Goal: Information Seeking & Learning: Learn about a topic

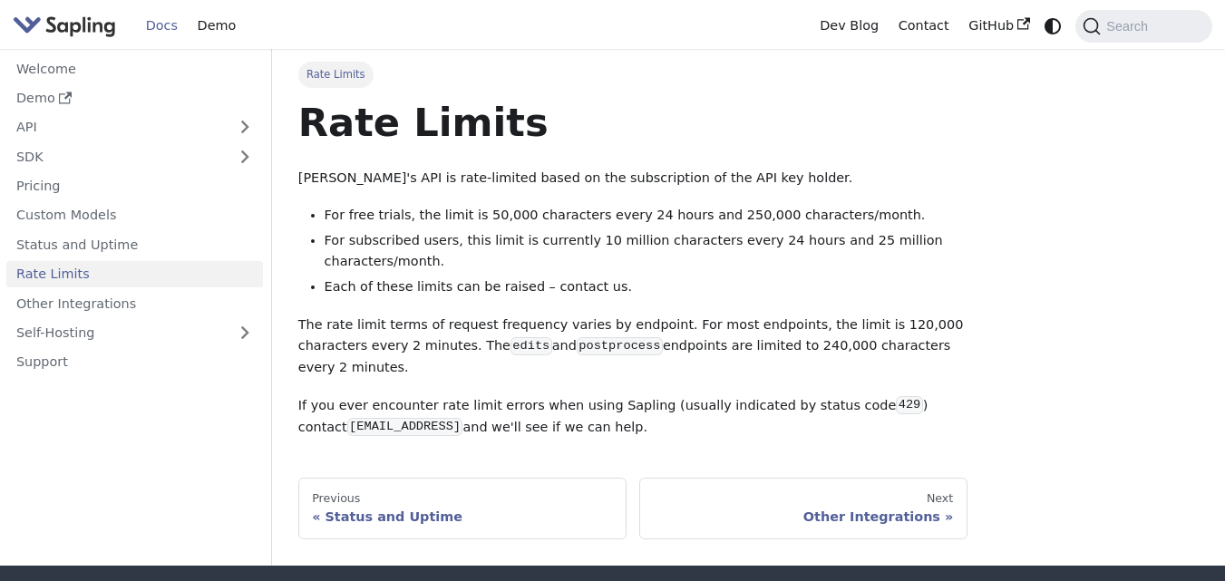
drag, startPoint x: 0, startPoint y: 0, endPoint x: 802, endPoint y: 51, distance: 803.8
click at [802, 51] on div "Rate Limits Rate Limits Sapling's API is rate-limited based on the subscription…" at bounding box center [748, 307] width 953 height 517
click at [1002, 196] on div "Rate Limits Rate Limits Sapling's API is rate-limited based on the subscription…" at bounding box center [748, 300] width 926 height 477
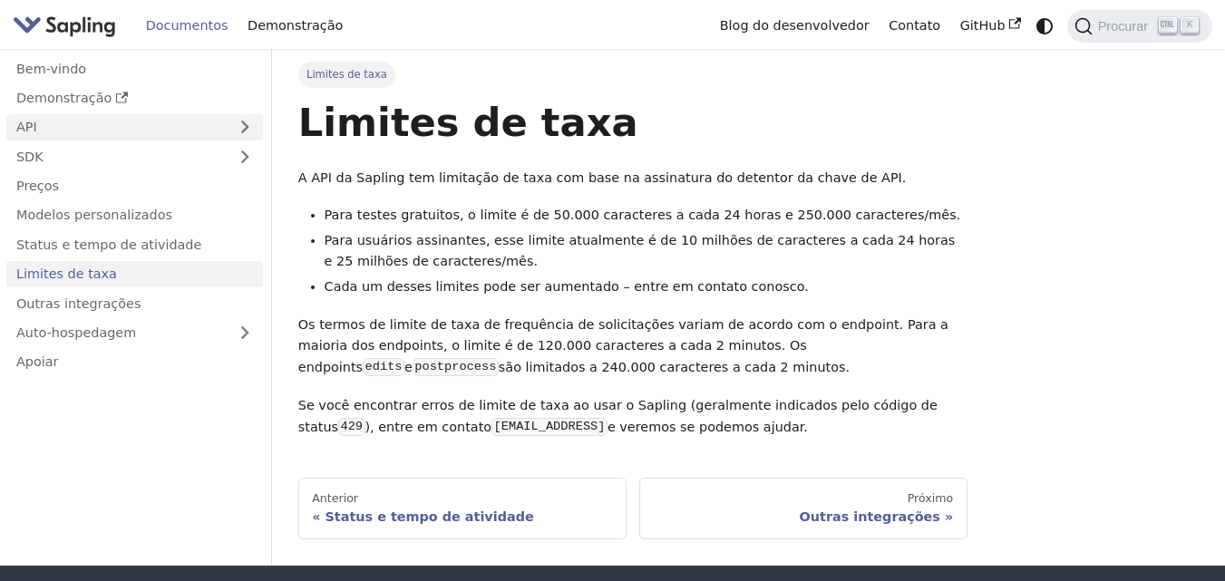
click at [110, 123] on link "API" at bounding box center [116, 127] width 220 height 26
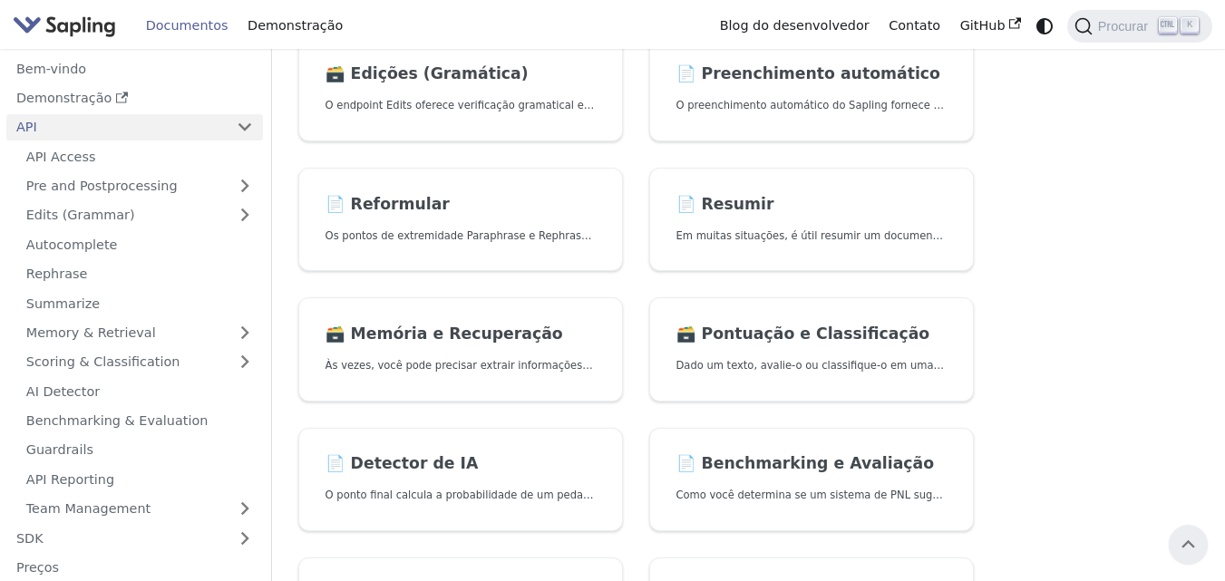
scroll to position [296, 0]
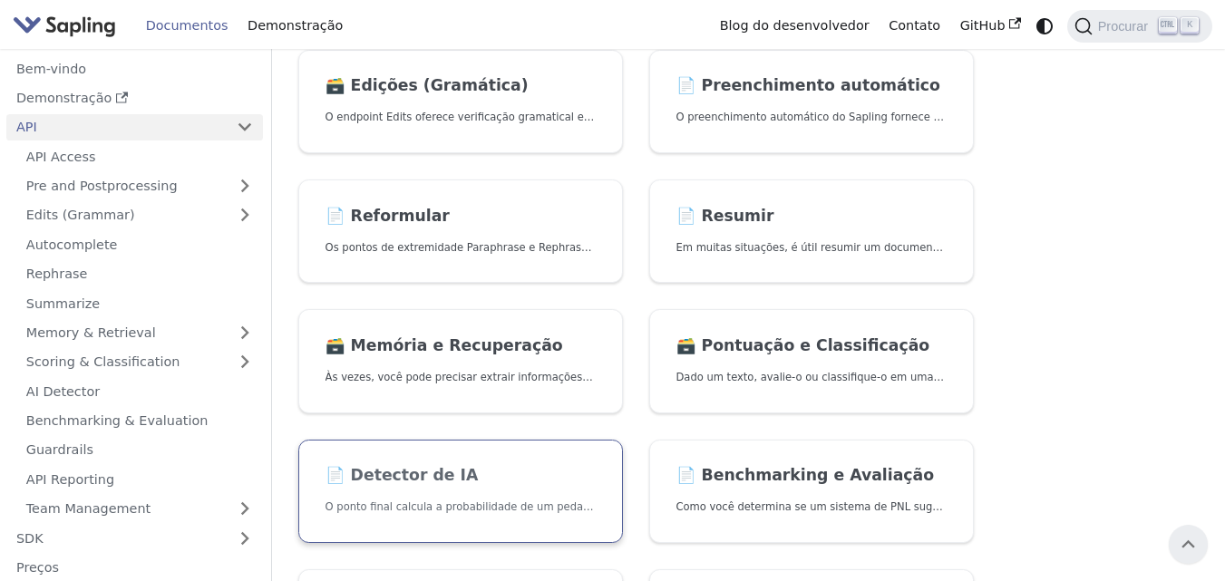
click at [539, 494] on link "📄️ Detector de IA O ponto final calcula a probabilidade de um pedaço de texto s…" at bounding box center [460, 492] width 325 height 104
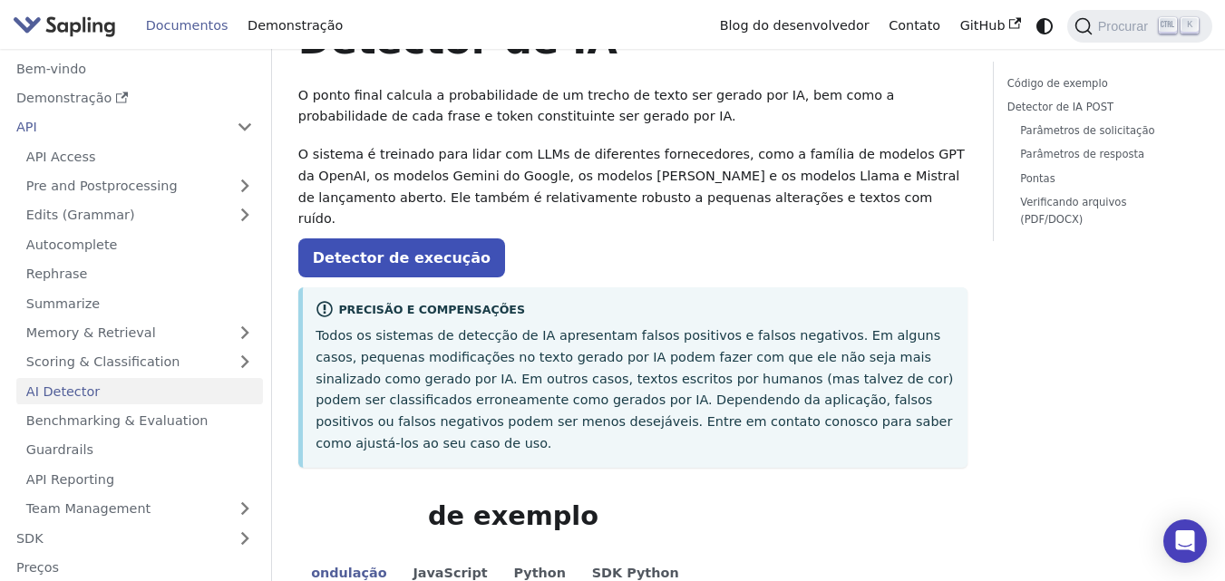
scroll to position [61, 0]
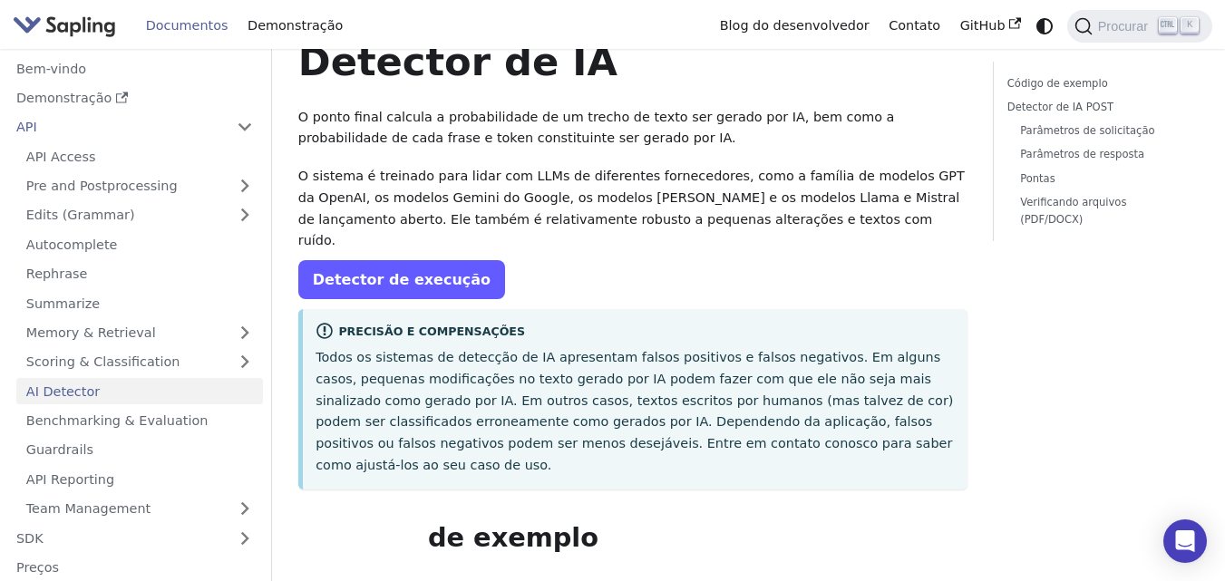
click at [320, 271] on link "Detector de execução" at bounding box center [401, 279] width 207 height 39
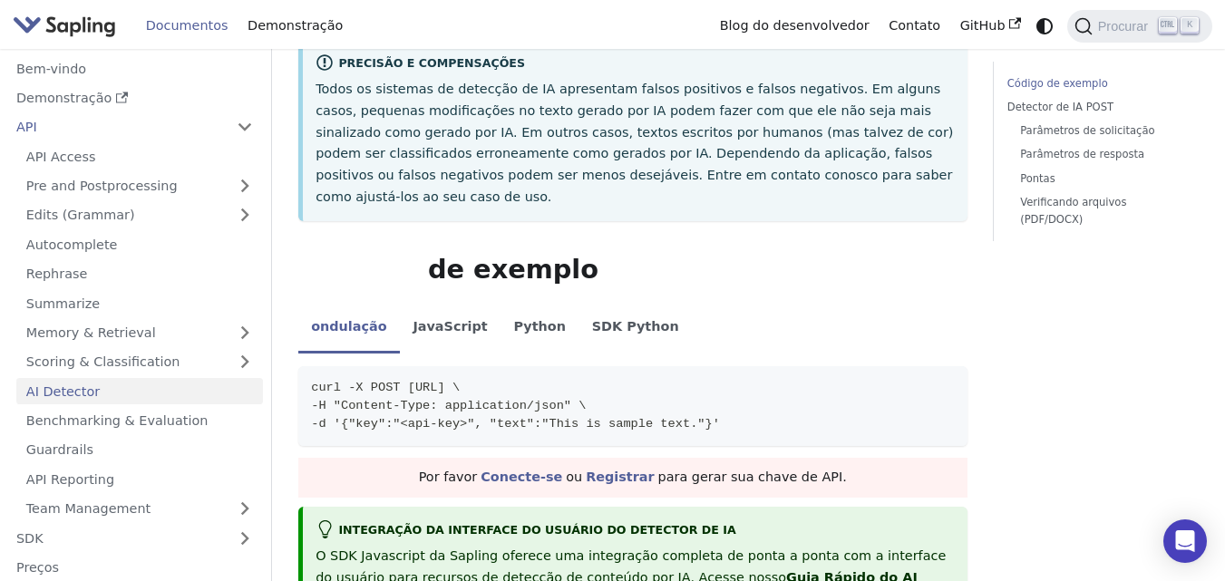
scroll to position [307, 0]
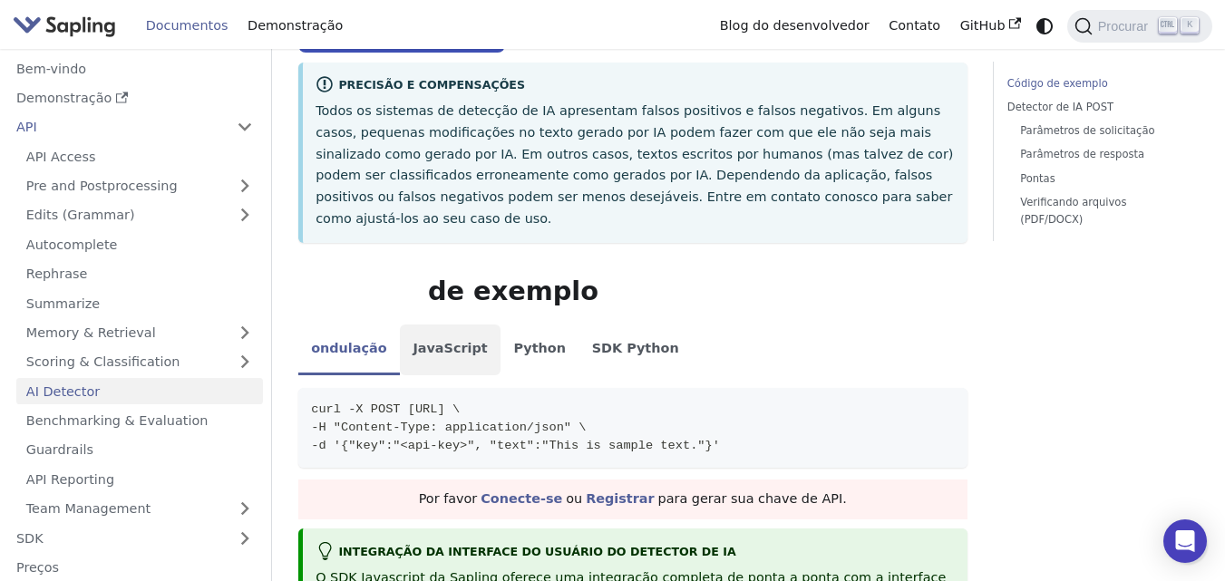
click at [422, 341] on font "JavaScript" at bounding box center [449, 348] width 74 height 15
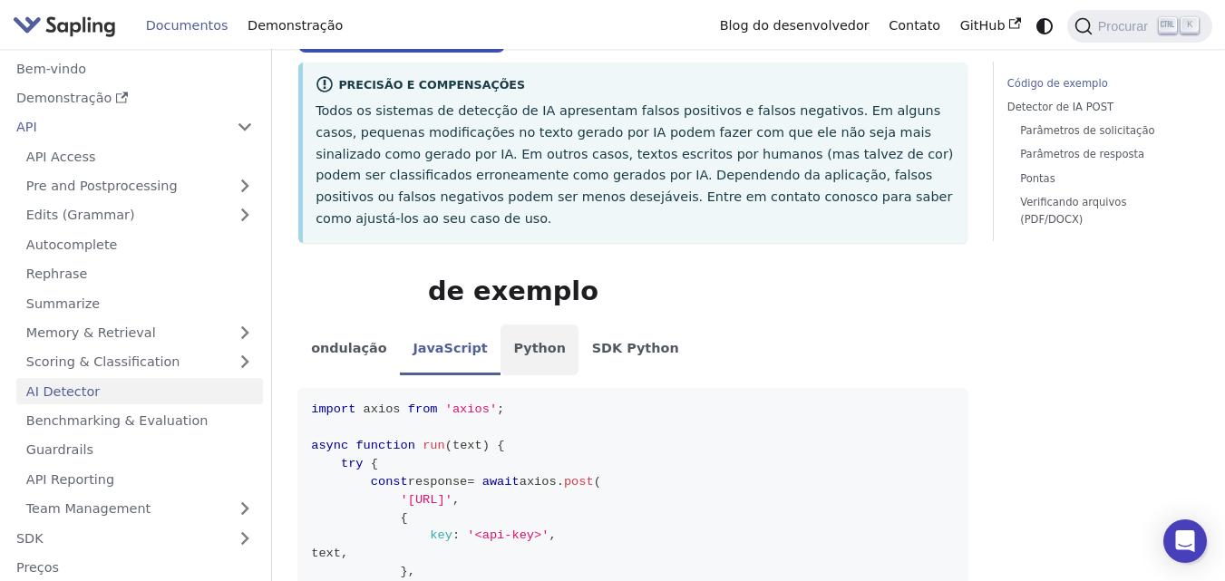
click at [513, 341] on font "Python" at bounding box center [539, 348] width 52 height 15
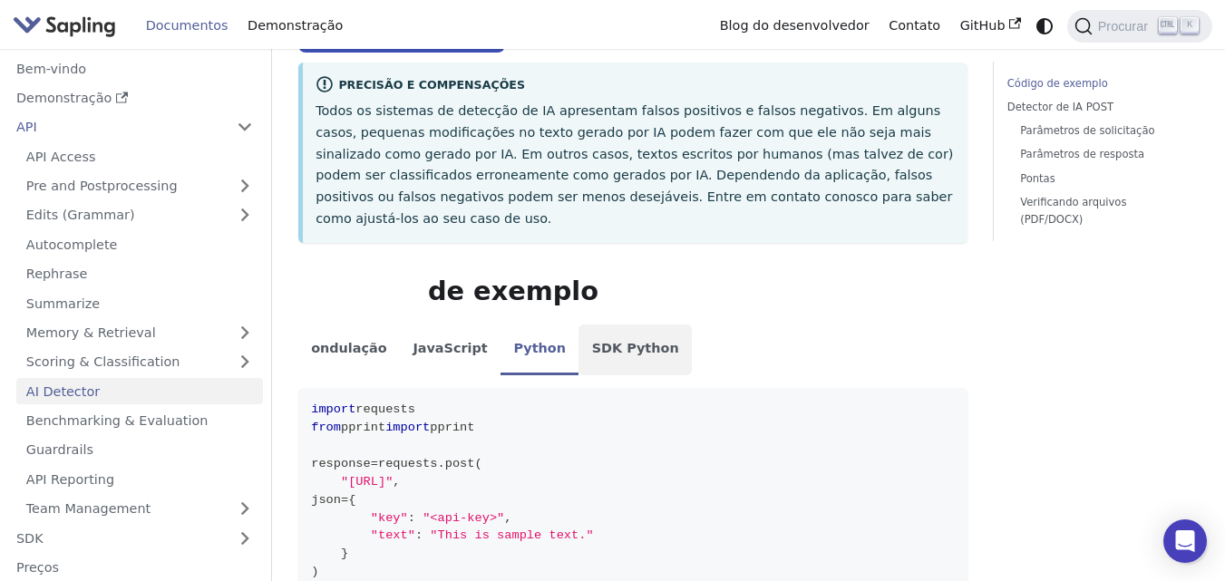
click at [592, 338] on font "SDK Python" at bounding box center [635, 349] width 87 height 22
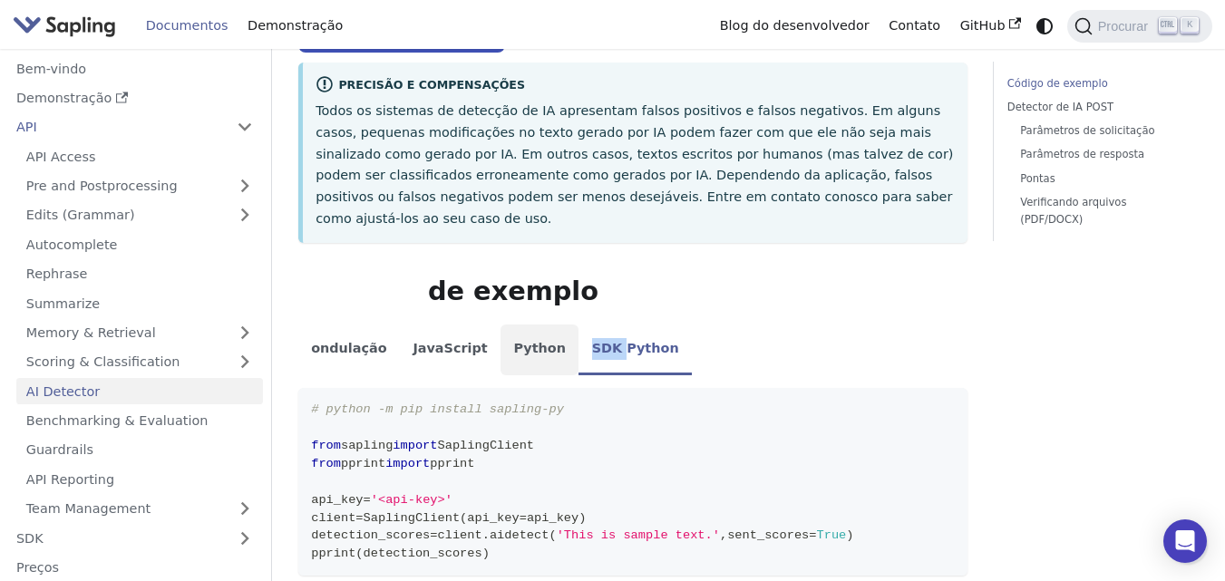
drag, startPoint x: 585, startPoint y: 315, endPoint x: 537, endPoint y: 305, distance: 49.1
click at [537, 325] on ul "ondulação JavaScript Python SDK Python" at bounding box center [632, 350] width 669 height 51
click at [511, 325] on li "Python" at bounding box center [539, 350] width 78 height 51
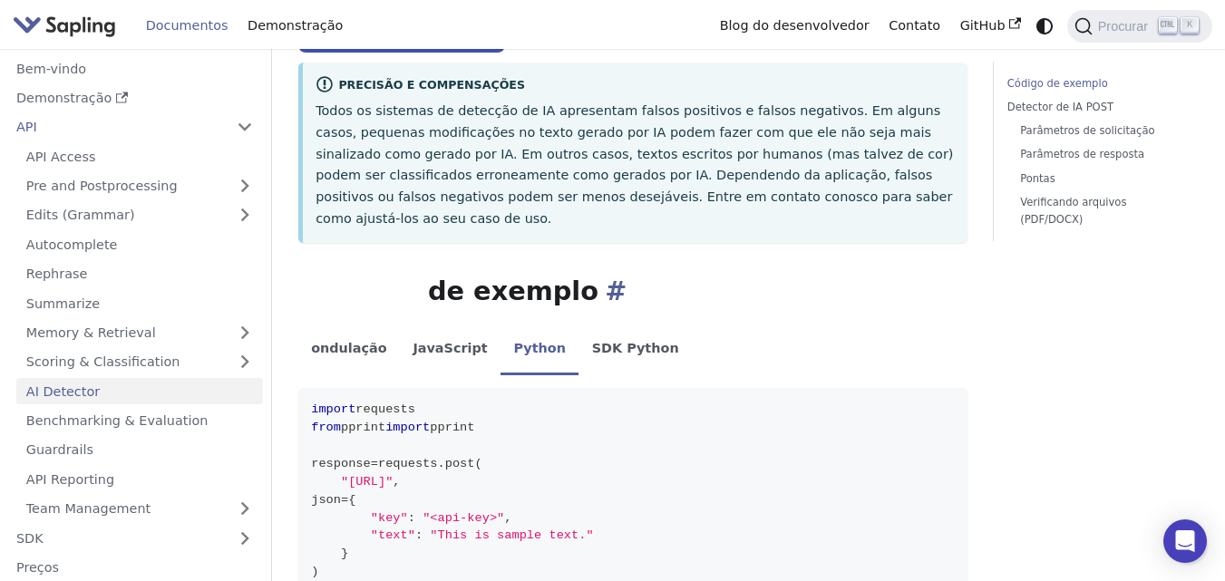
click at [649, 276] on h2 "Código de exemplo" at bounding box center [632, 292] width 669 height 33
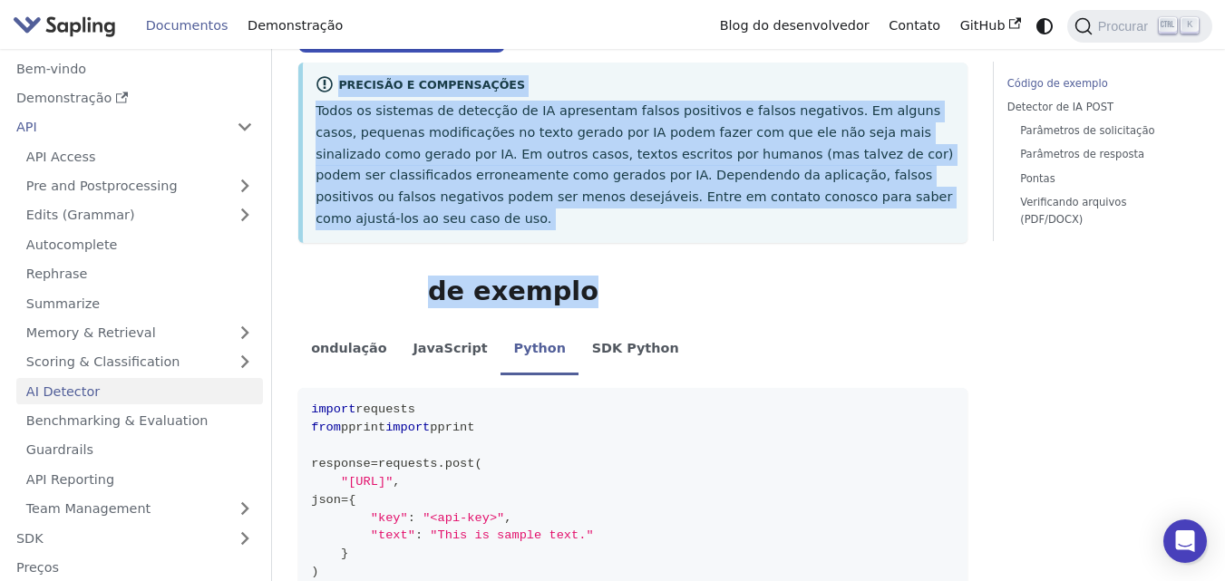
drag, startPoint x: 649, startPoint y: 233, endPoint x: 294, endPoint y: 56, distance: 396.9
click at [275, 18] on font "Demonstração" at bounding box center [294, 25] width 95 height 15
click at [338, 341] on font "ondulação" at bounding box center [348, 348] width 75 height 15
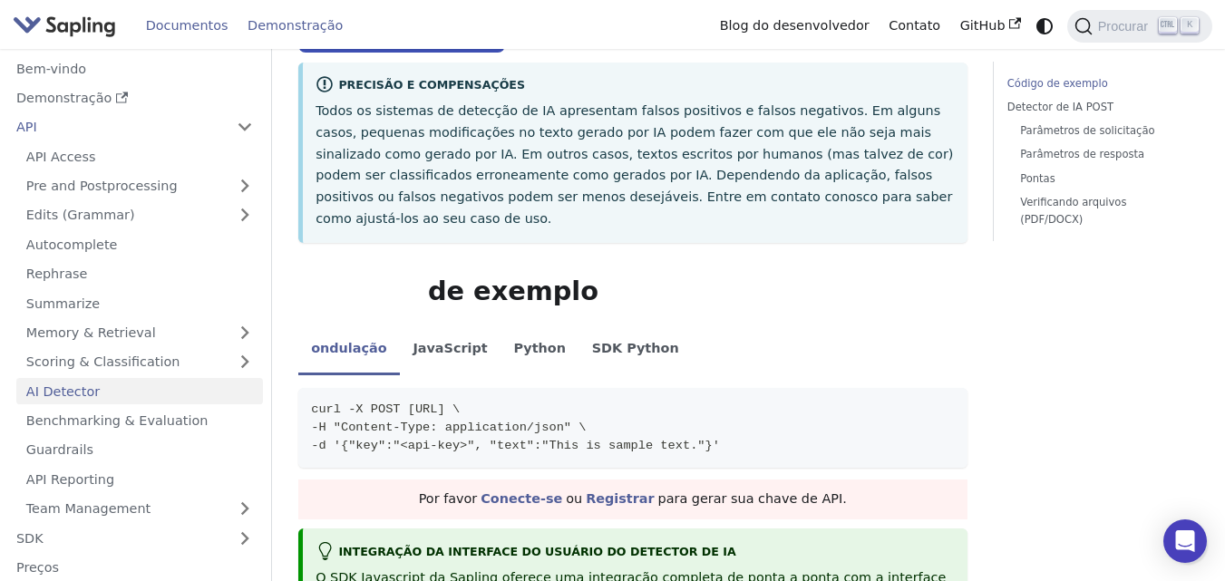
click at [302, 33] on font "Demonstração" at bounding box center [294, 25] width 95 height 15
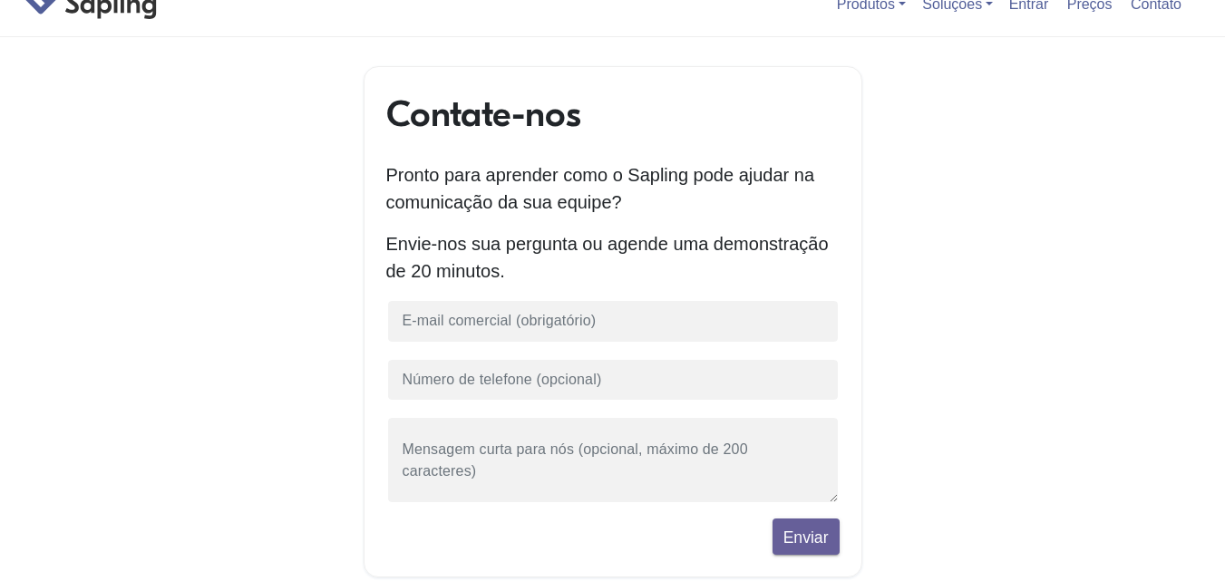
scroll to position [25, 0]
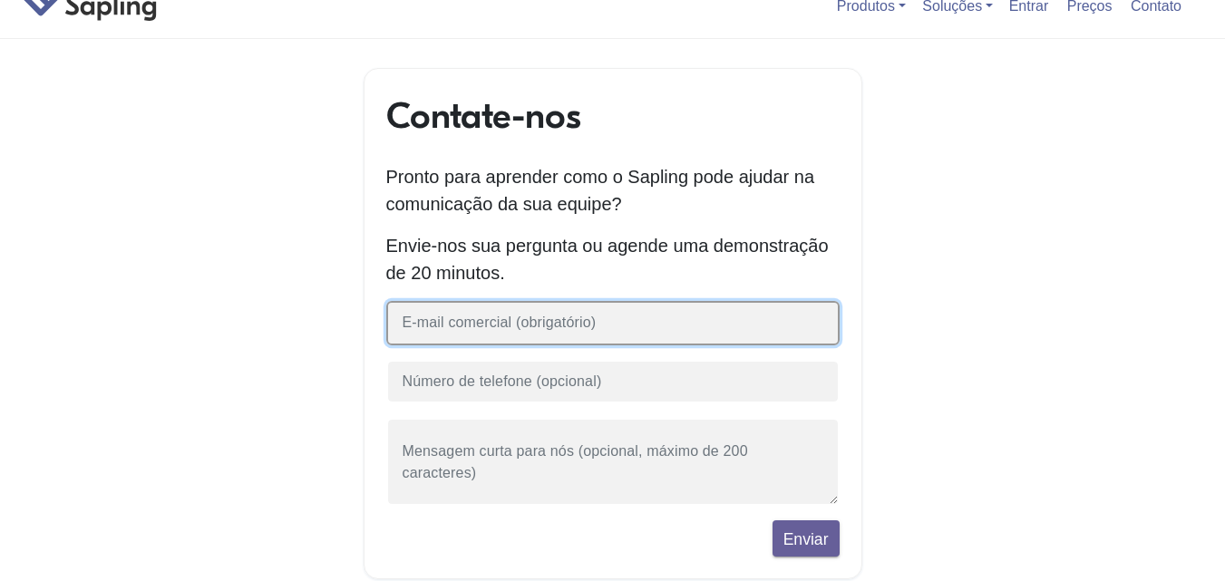
click at [608, 326] on input "text" at bounding box center [612, 323] width 453 height 44
type input "[DOMAIN_NAME][EMAIL_ADDRESS][DOMAIN_NAME]"
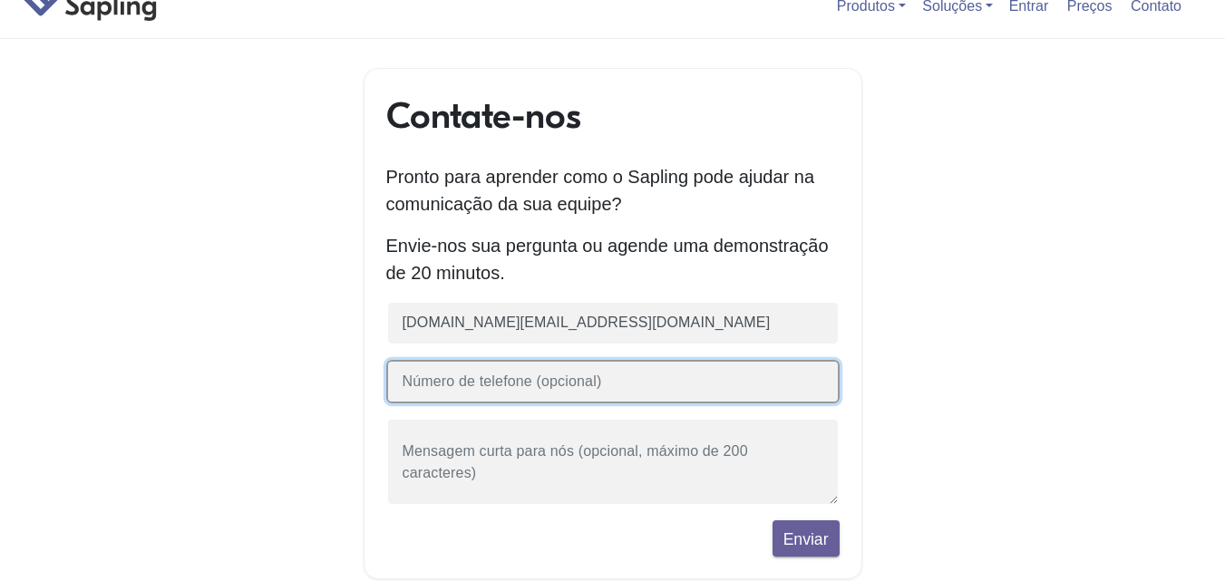
click at [552, 389] on input "text" at bounding box center [612, 382] width 453 height 44
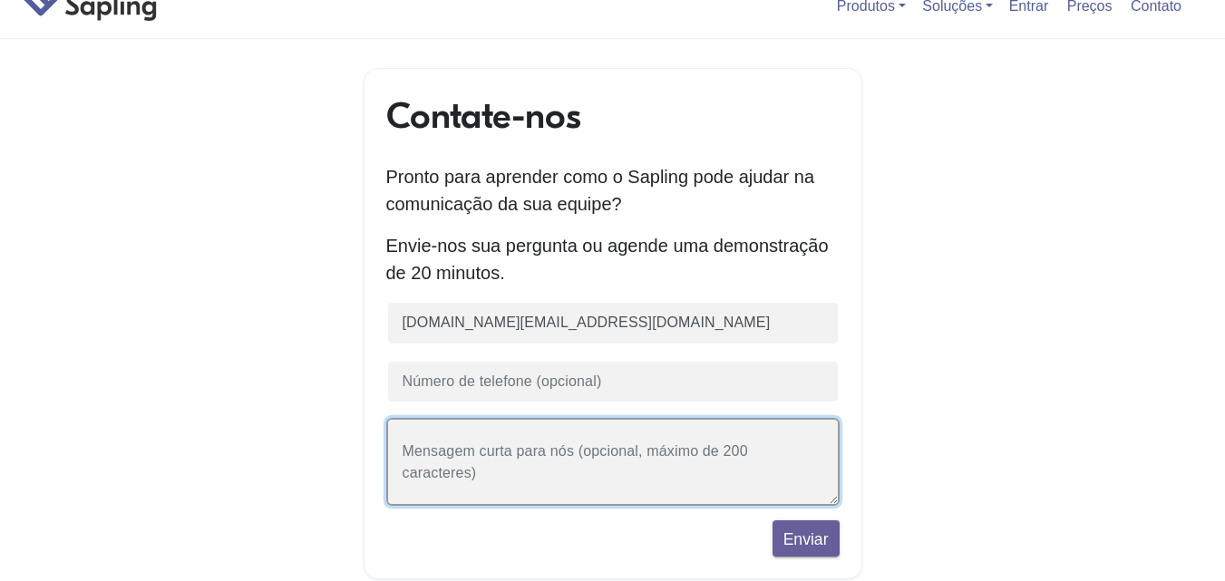
click at [518, 460] on textarea at bounding box center [612, 462] width 453 height 88
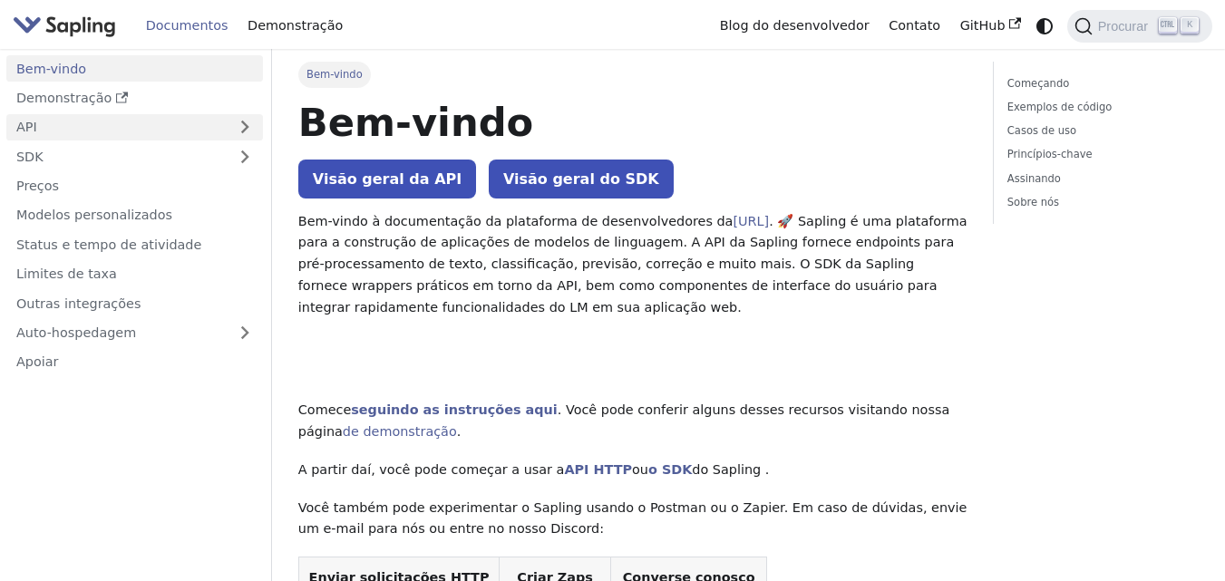
click at [224, 122] on link "API" at bounding box center [116, 127] width 220 height 26
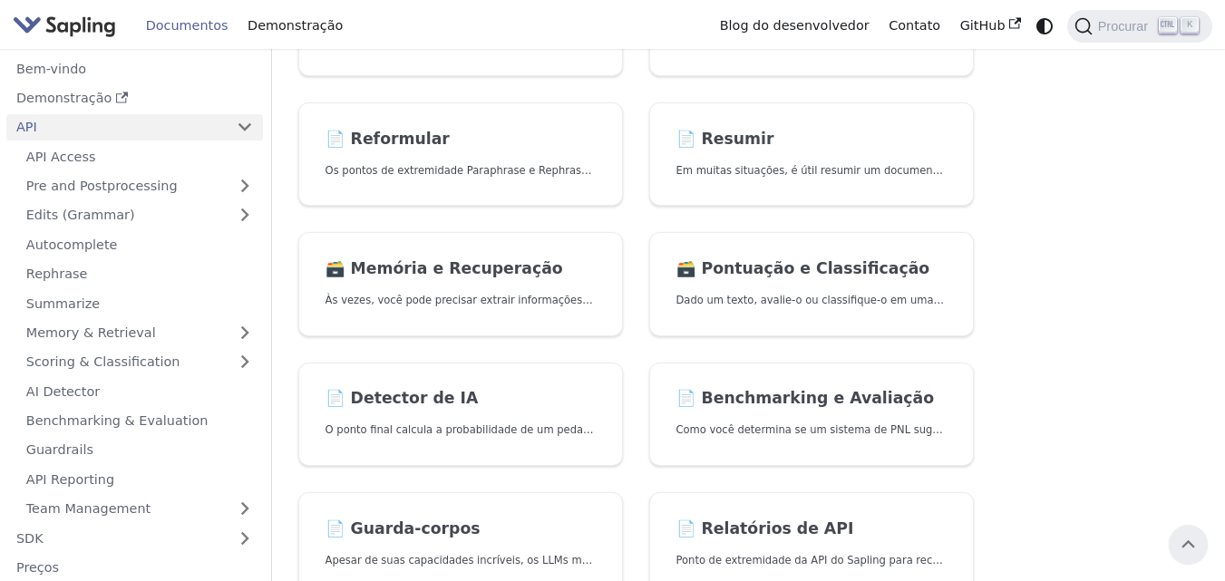
scroll to position [361, 0]
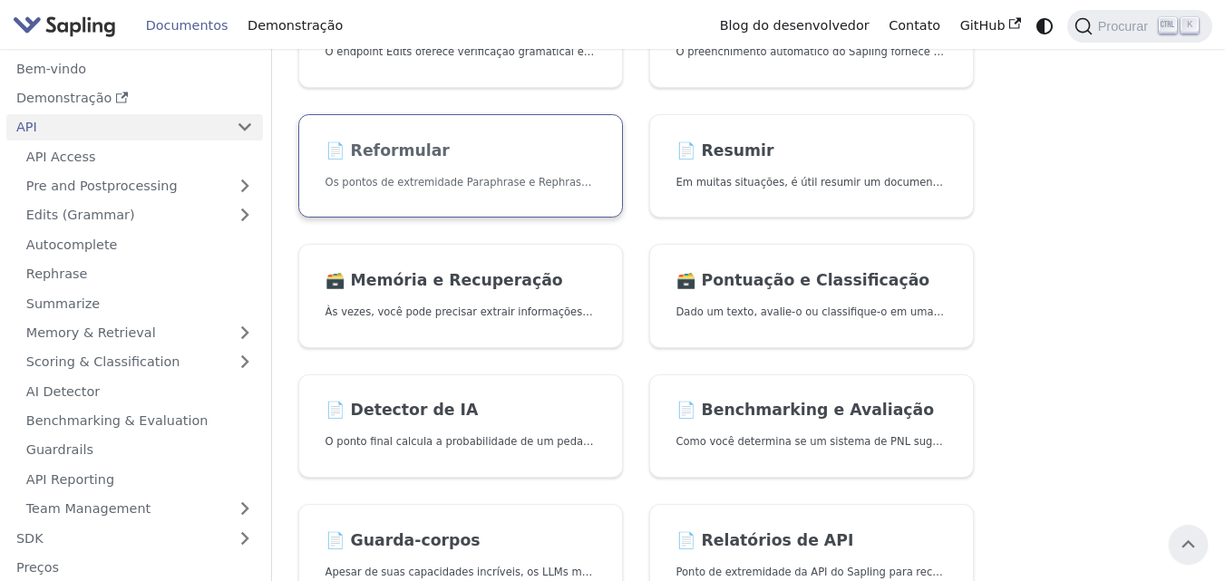
click at [486, 188] on font "Os pontos de extremidade Paraphrase e Rephrase oferecem paráfrase para estilos …" at bounding box center [573, 182] width 497 height 13
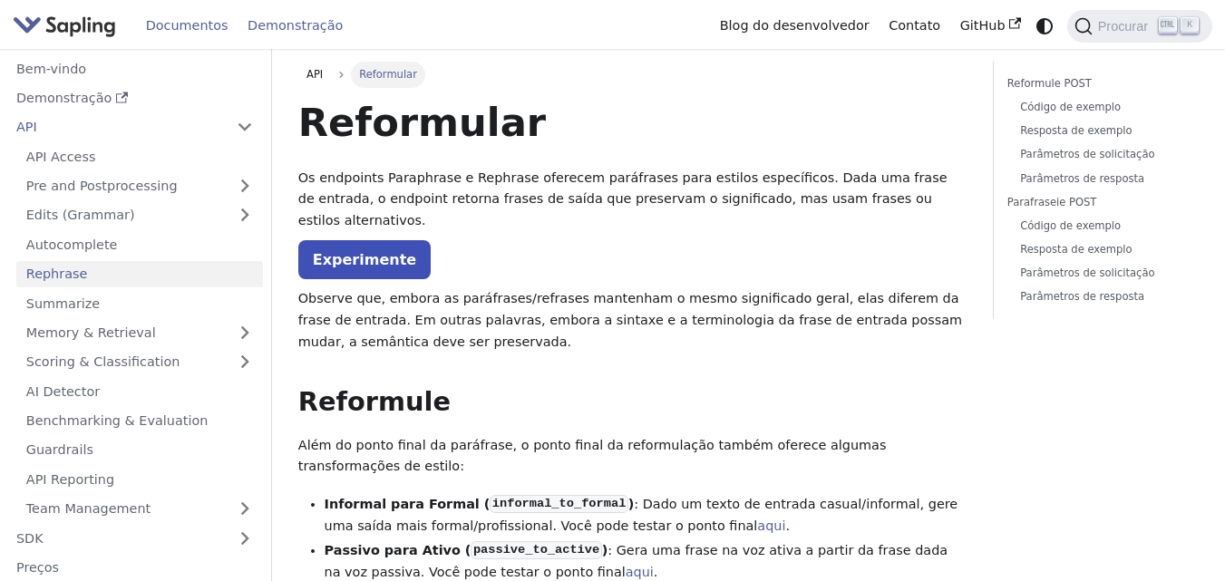
click at [277, 29] on font "Demonstração" at bounding box center [294, 25] width 95 height 15
